Goal: Task Accomplishment & Management: Complete application form

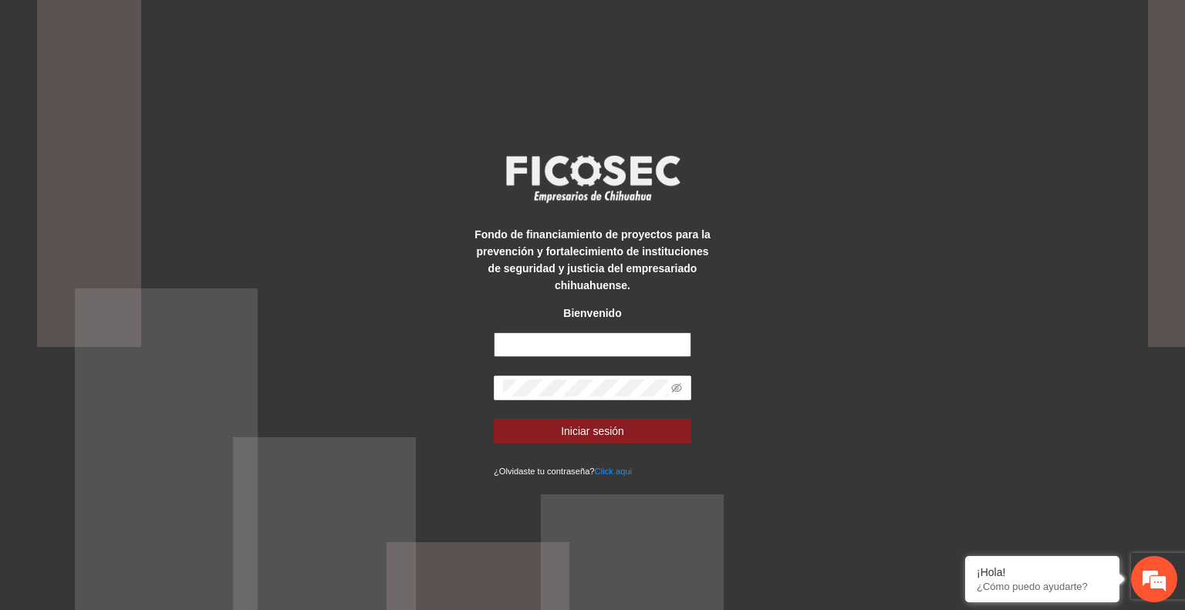
type input "**********"
click at [627, 439] on button "Iniciar sesión" at bounding box center [592, 431] width 197 height 25
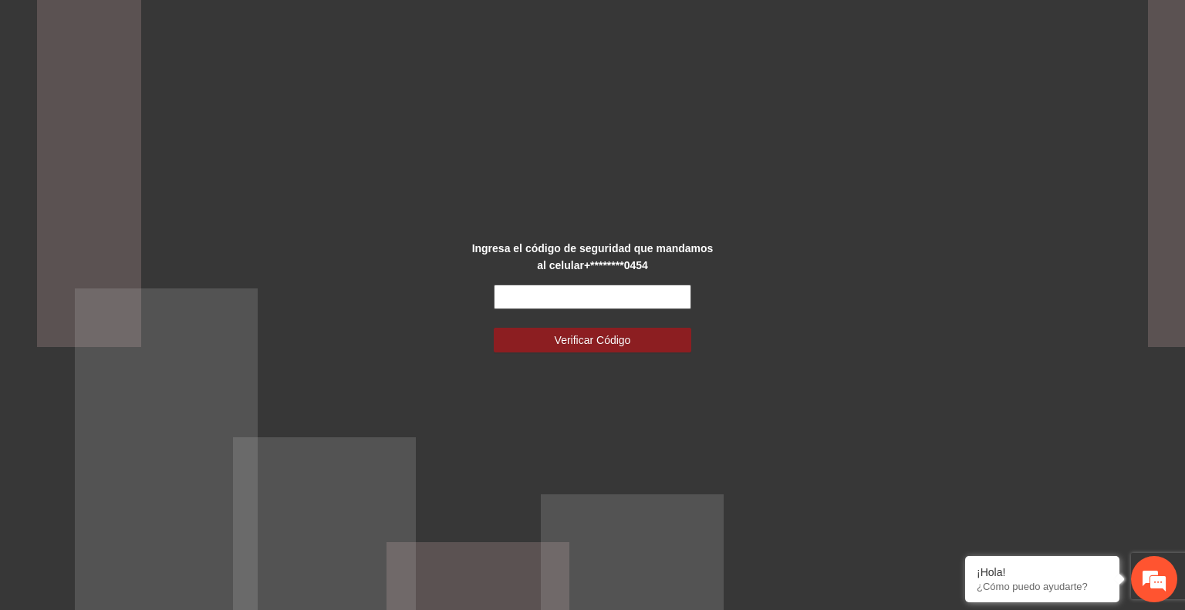
click at [563, 296] on input "text" at bounding box center [592, 297] width 197 height 25
type input "******"
click at [580, 335] on span "Verificar Código" at bounding box center [592, 340] width 76 height 17
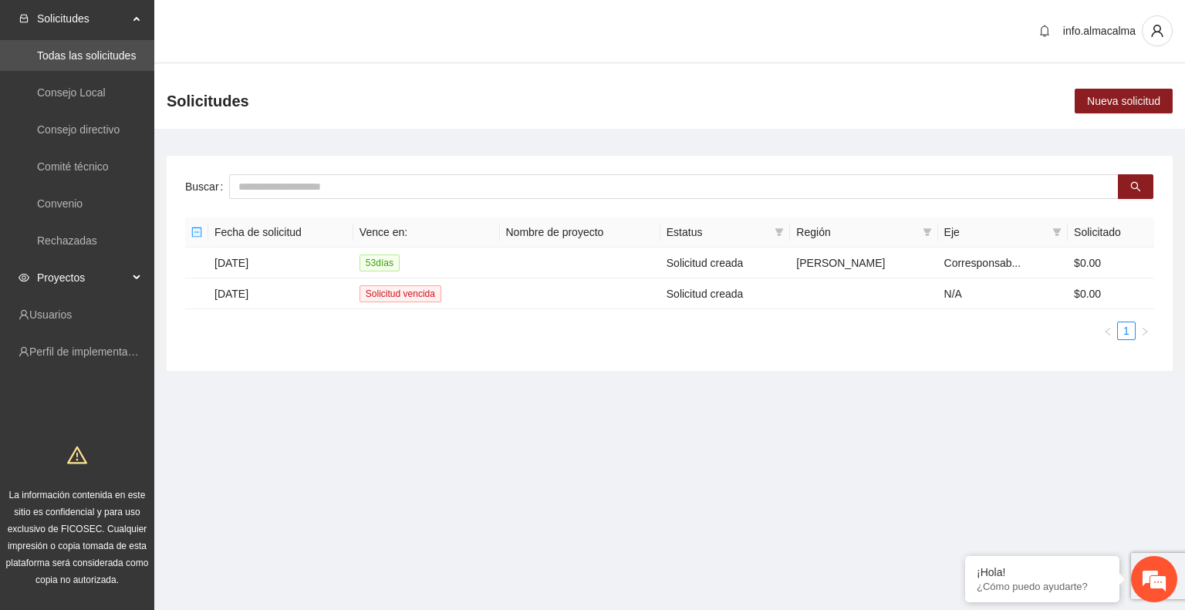
click at [59, 273] on span "Proyectos" at bounding box center [82, 277] width 91 height 31
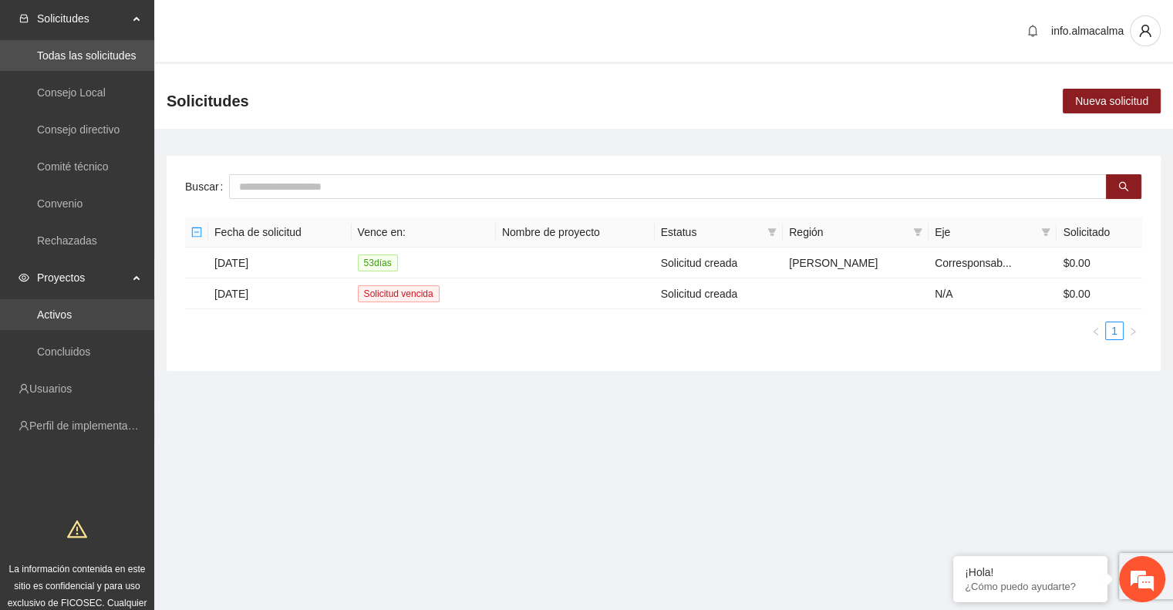
click at [72, 310] on link "Activos" at bounding box center [54, 314] width 35 height 12
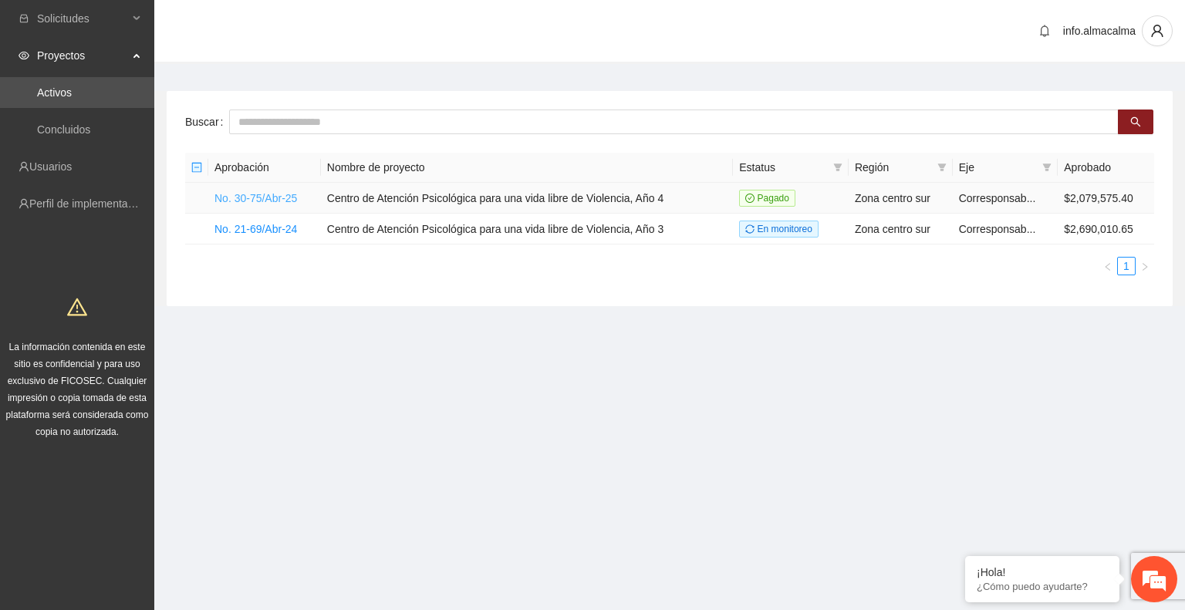
click at [268, 198] on link "No. 30-75/Abr-25" at bounding box center [255, 198] width 83 height 12
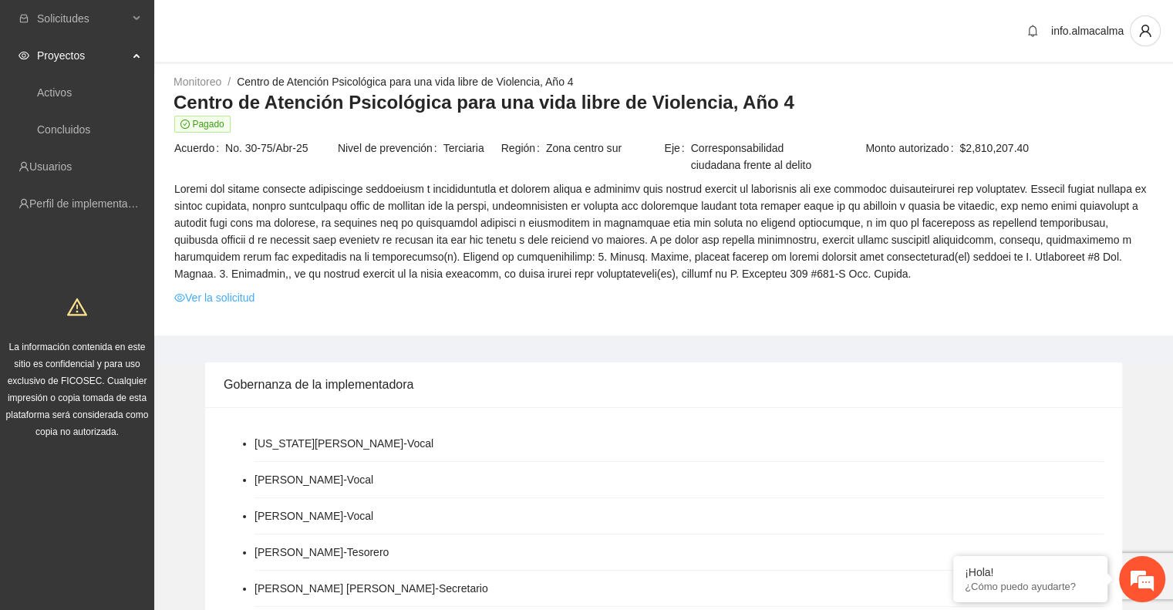
click at [223, 295] on link "Ver la solicitud" at bounding box center [214, 297] width 80 height 17
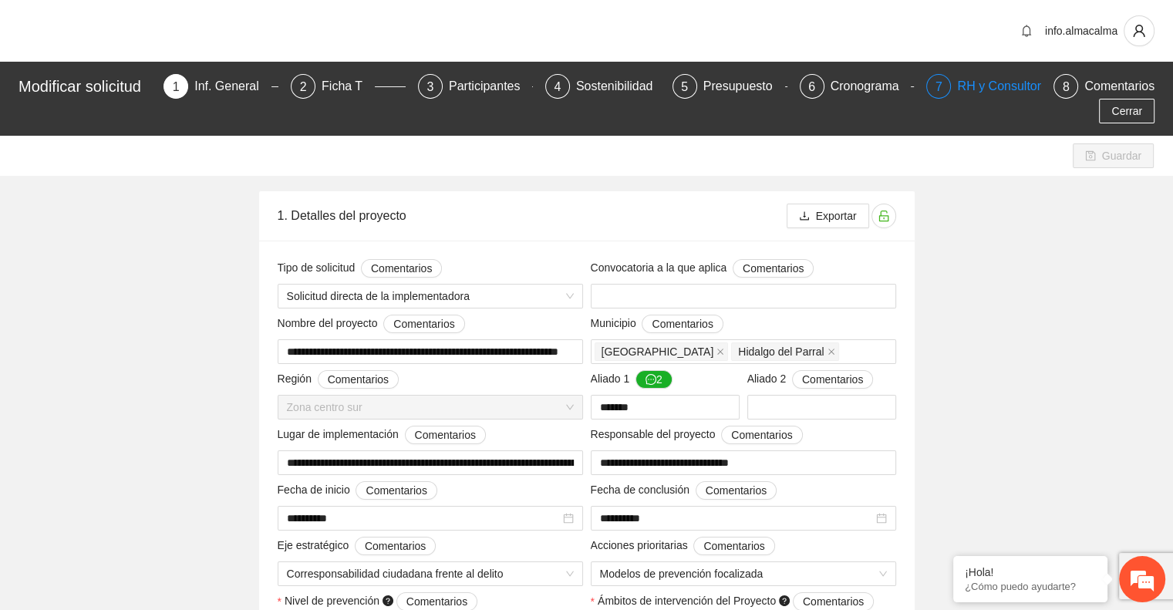
click at [999, 79] on div "RH y Consultores" at bounding box center [1011, 86] width 109 height 25
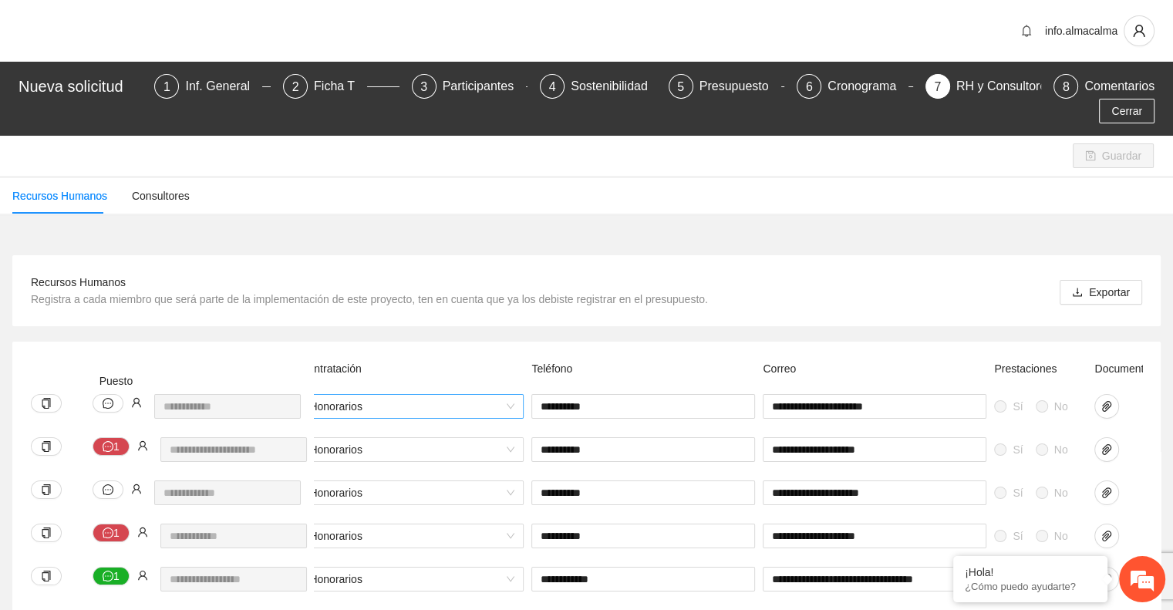
scroll to position [0, 641]
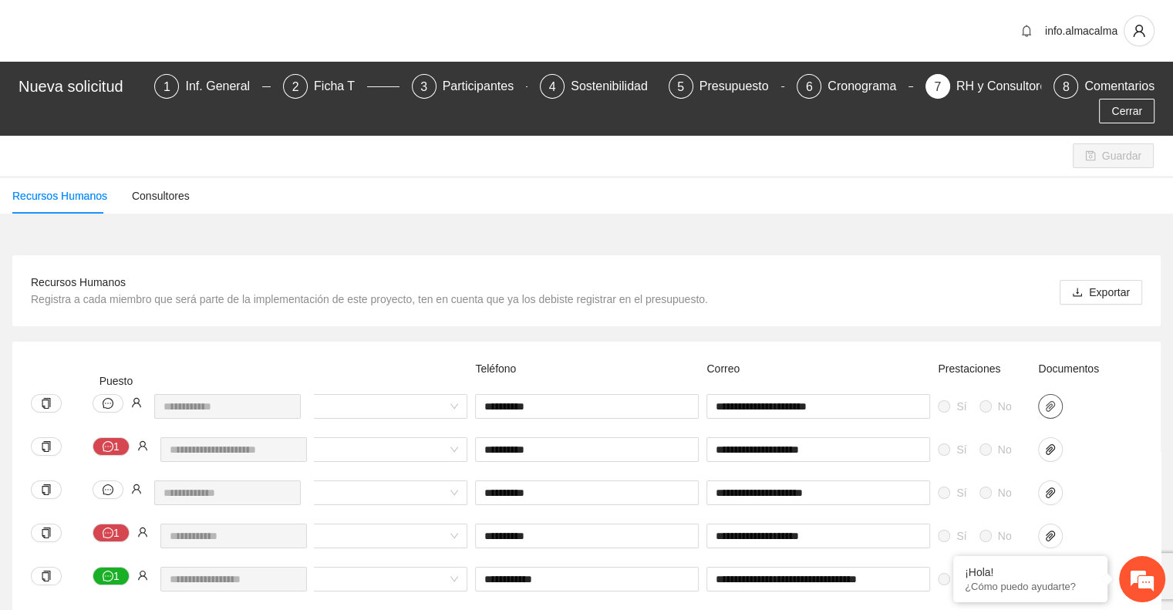
click at [1043, 400] on span "paper-clip" at bounding box center [1050, 406] width 23 height 12
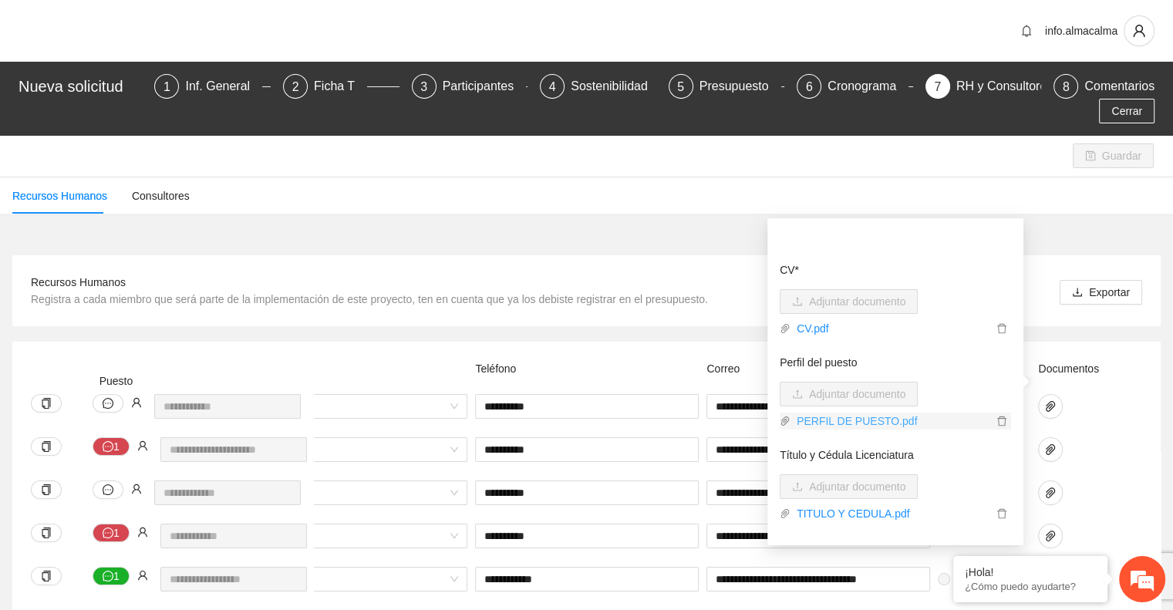
click at [861, 421] on link "PERFIL DE PUESTO.pdf" at bounding box center [891, 421] width 202 height 17
